Goal: Find specific page/section: Locate a particular part of the current website

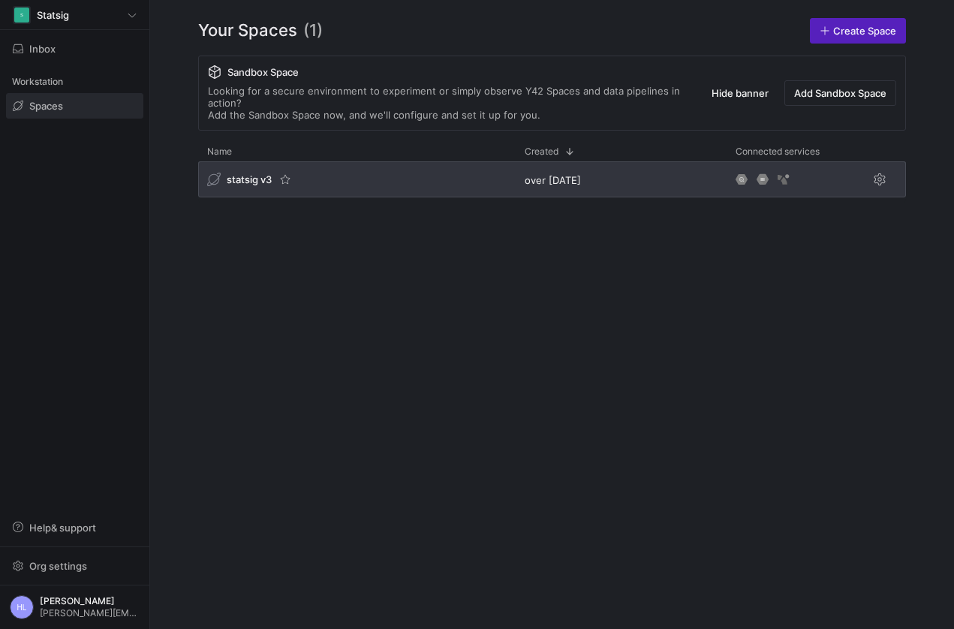
click at [332, 185] on div "statsig v3" at bounding box center [356, 179] width 317 height 36
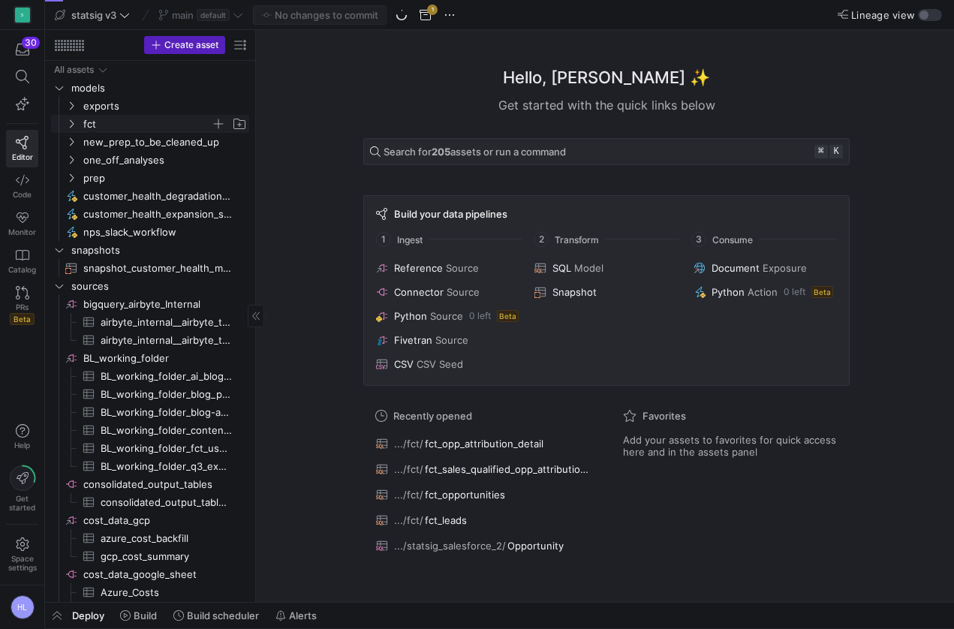
click at [71, 127] on icon "Press SPACE to select this row." at bounding box center [71, 123] width 11 height 9
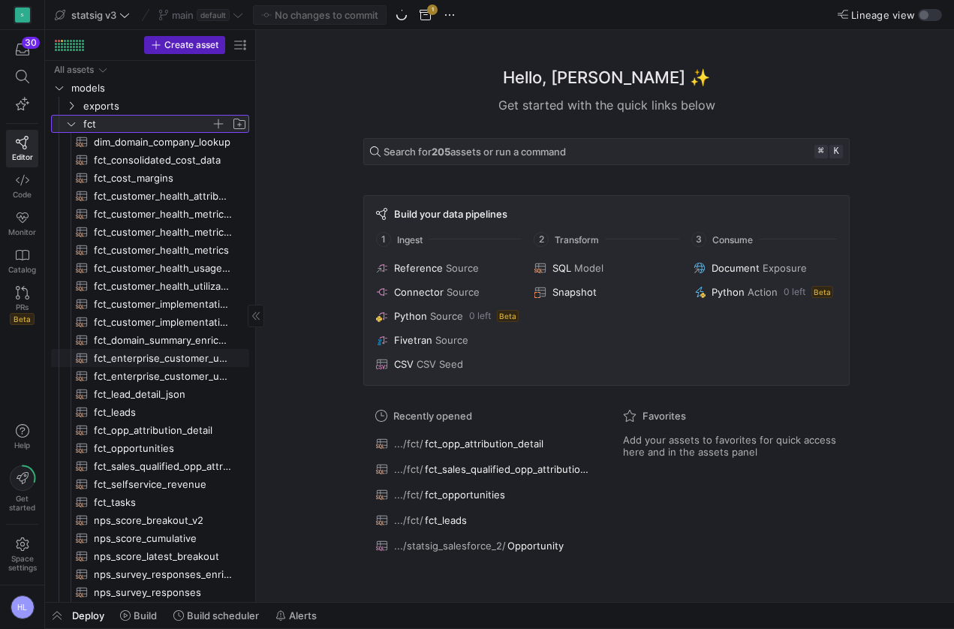
scroll to position [49, 0]
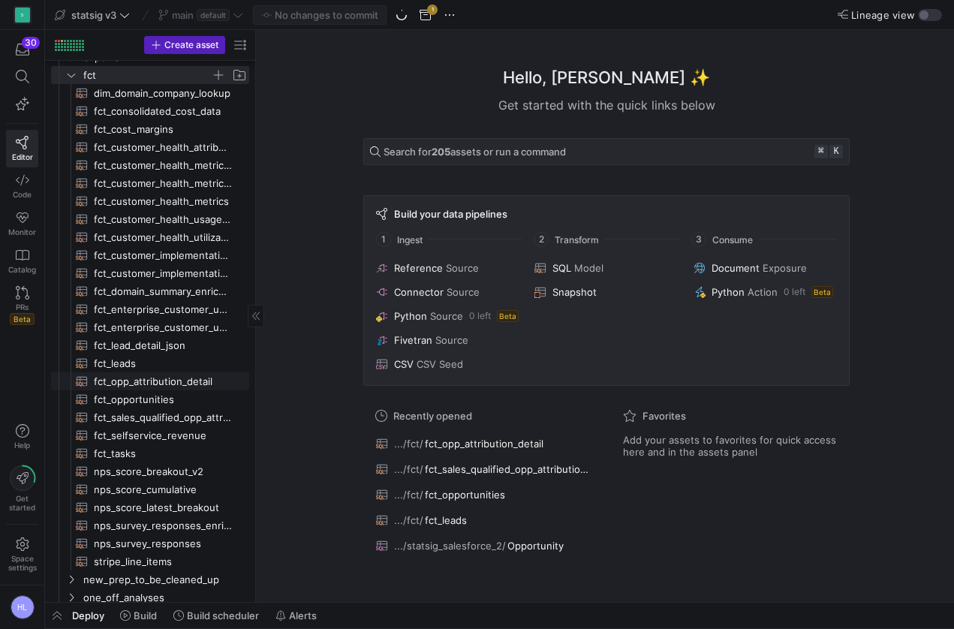
click at [128, 386] on span "fct_opp_attribution_detail​​​​​​​​​​" at bounding box center [163, 381] width 138 height 17
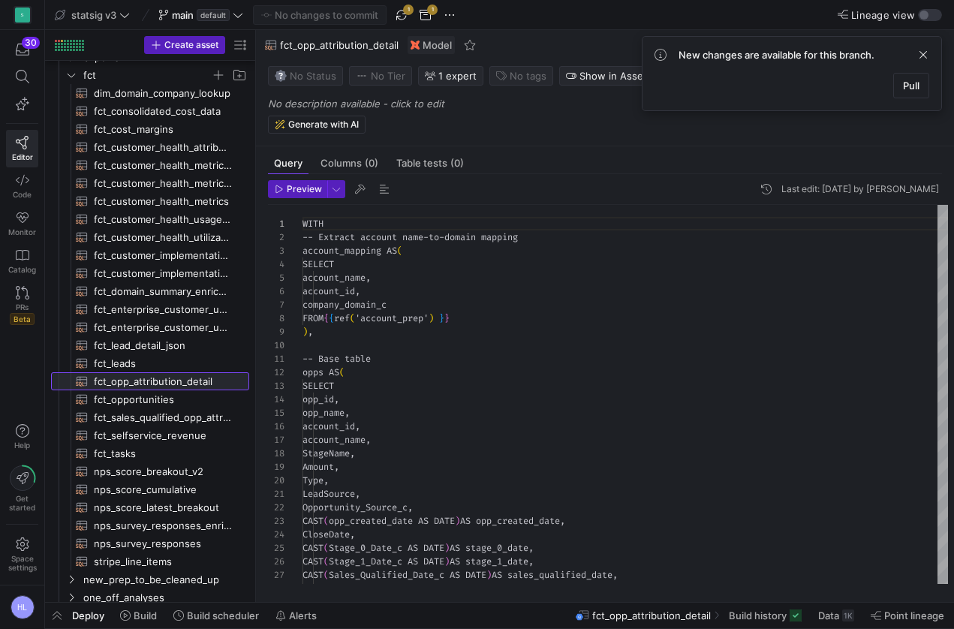
scroll to position [135, 0]
